Goal: Transaction & Acquisition: Subscribe to service/newsletter

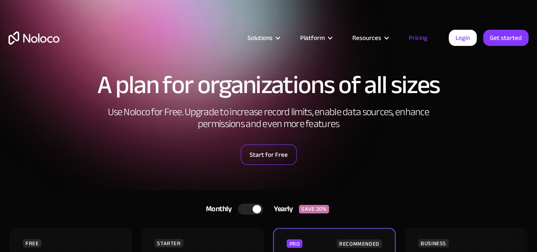
click at [272, 158] on link "Start for Free" at bounding box center [269, 154] width 56 height 20
